Goal: Task Accomplishment & Management: Use online tool/utility

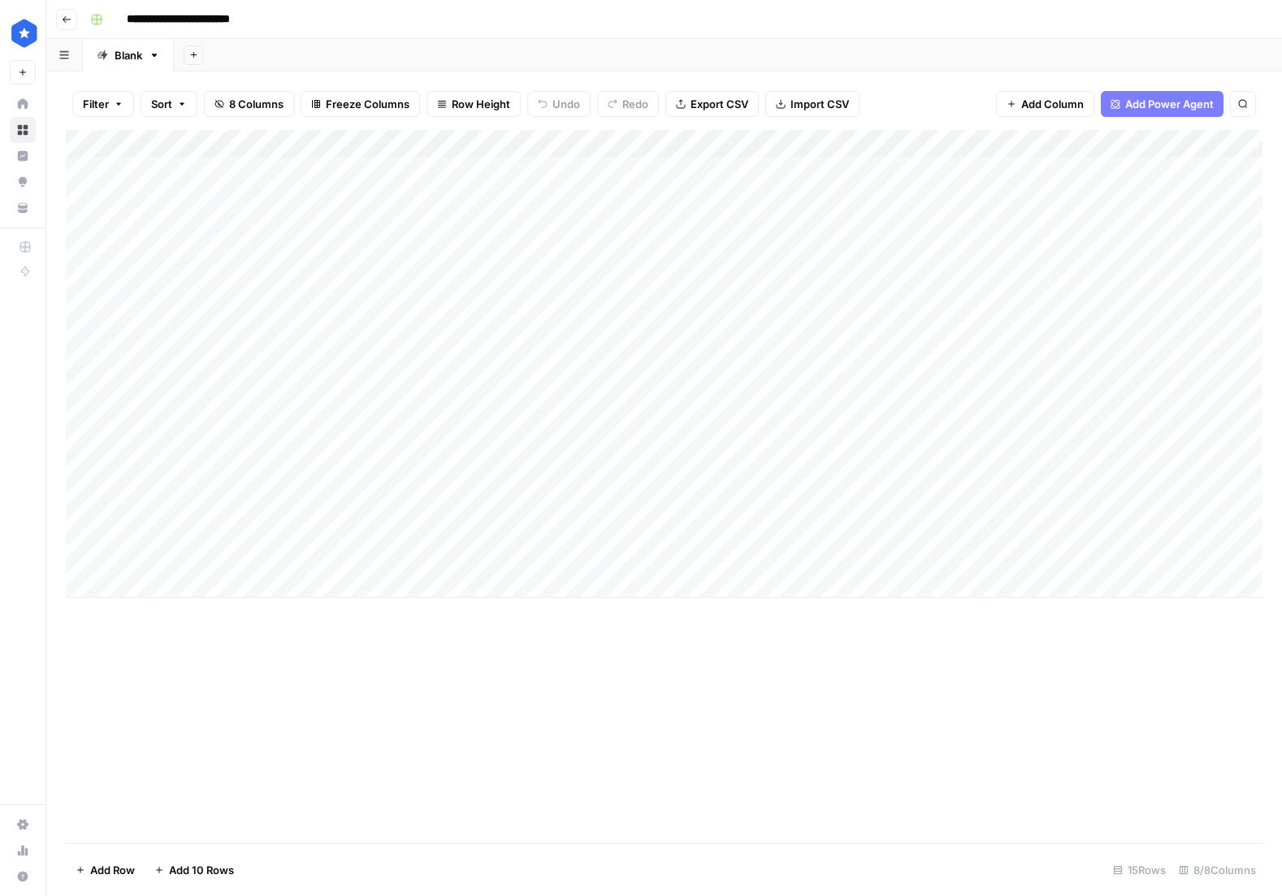
drag, startPoint x: 448, startPoint y: 689, endPoint x: 446, endPoint y: 679, distance: 9.9
click at [448, 688] on div "Add Column" at bounding box center [664, 486] width 1197 height 713
click at [468, 587] on div "Add Column" at bounding box center [664, 378] width 1197 height 496
click at [441, 586] on div "Add Column" at bounding box center [664, 378] width 1197 height 496
click at [307, 588] on div "Add Column" at bounding box center [664, 378] width 1197 height 496
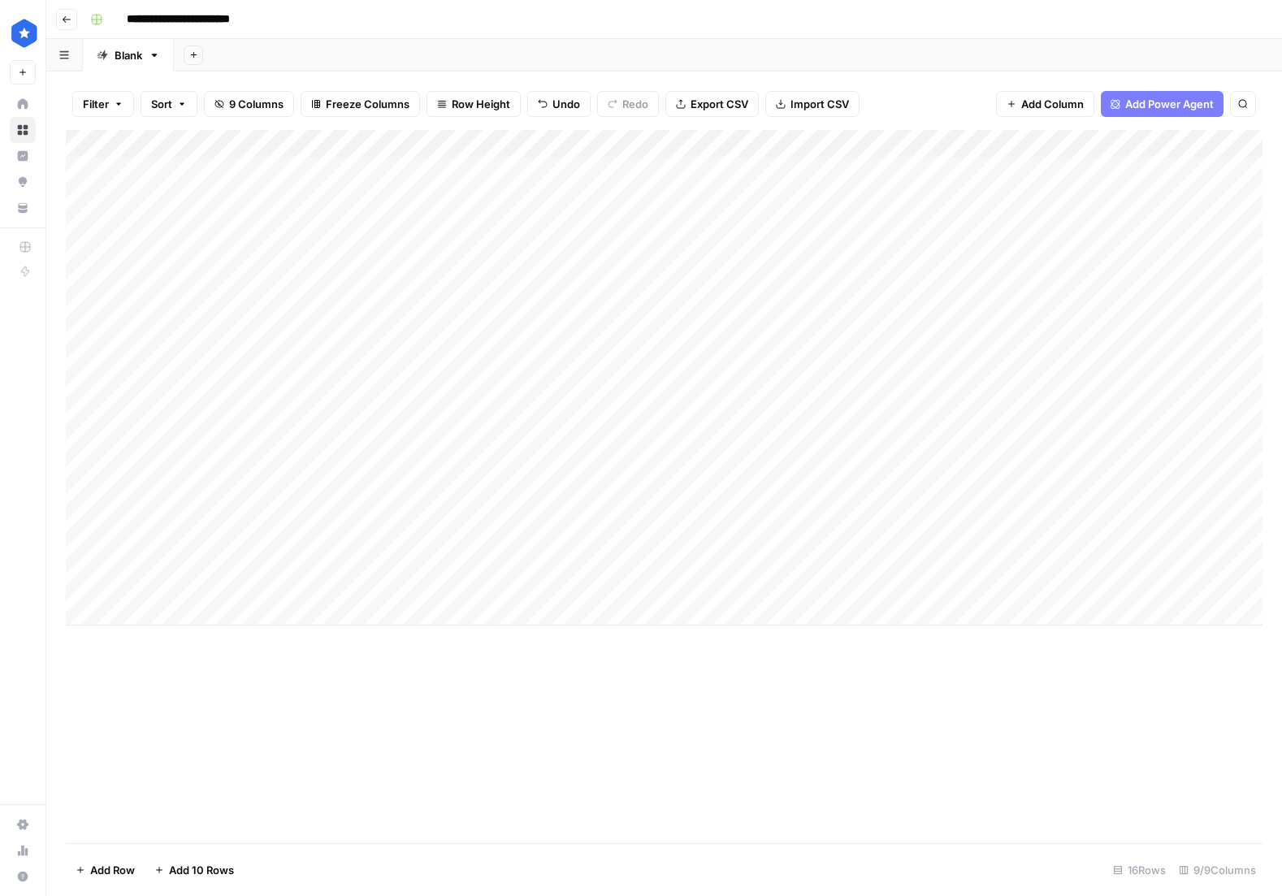
click at [277, 582] on div "Add Column" at bounding box center [664, 378] width 1197 height 496
type textarea "**********"
click at [464, 657] on div "Add Column" at bounding box center [664, 486] width 1197 height 713
click at [680, 587] on div "Add Column" at bounding box center [664, 378] width 1197 height 496
